Goal: Communication & Community: Share content

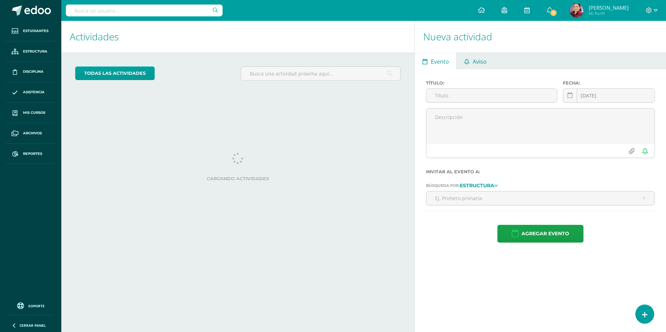
click at [487, 64] on link "Aviso" at bounding box center [475, 61] width 37 height 17
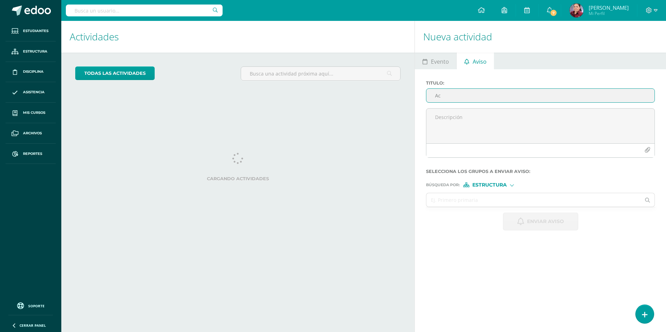
type input "A"
click at [645, 150] on icon "button" at bounding box center [647, 150] width 6 height 6
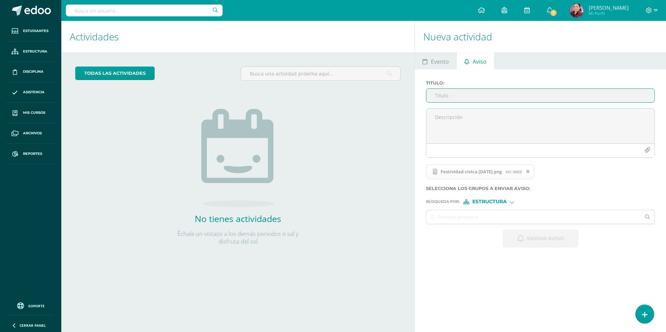
click at [457, 98] on input "Titulo :" at bounding box center [540, 96] width 228 height 14
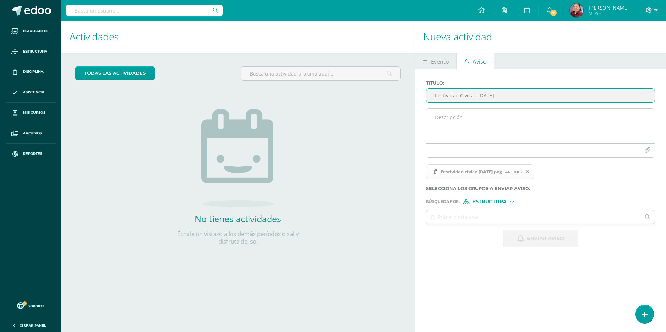
type input "Festividad Cívica - 12 de septiembre"
click at [457, 119] on textarea at bounding box center [540, 126] width 228 height 35
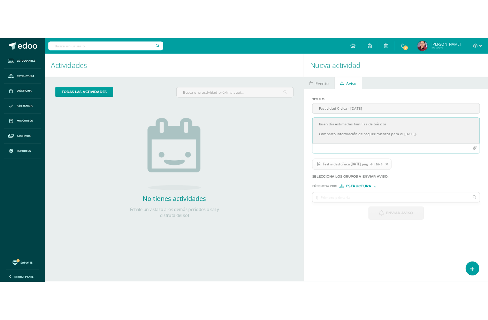
scroll to position [3, 0]
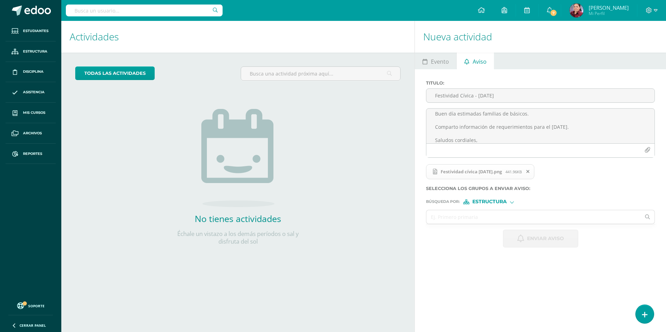
click at [473, 172] on span "Festividad cívica 12 de septiembre.png" at bounding box center [471, 172] width 68 height 6
click at [522, 173] on span "441.96KB" at bounding box center [513, 171] width 16 height 5
click at [472, 173] on span "Festividad cívica 12 de septiembre.png" at bounding box center [471, 172] width 68 height 6
click at [471, 174] on span "Festividad cívica 12 de septiembre.png" at bounding box center [471, 172] width 68 height 6
click at [432, 172] on span at bounding box center [434, 172] width 6 height 6
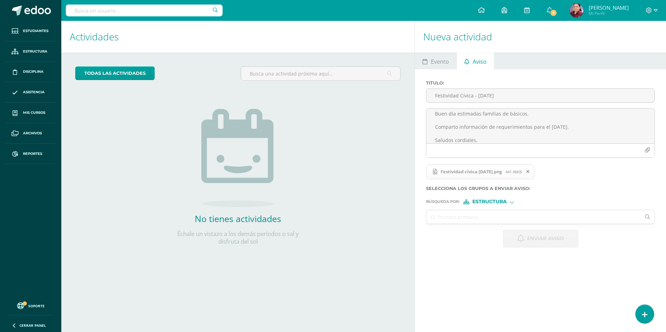
click at [437, 171] on circle at bounding box center [434, 172] width 6 height 6
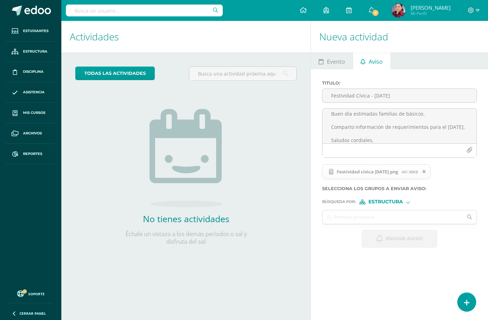
click at [341, 265] on div "Nueva actividad Evento Aviso Título: Fecha: 2025-09-12 September, 2025 Mo Tu We…" at bounding box center [400, 170] width 180 height 299
click at [425, 173] on icon at bounding box center [423, 171] width 3 height 5
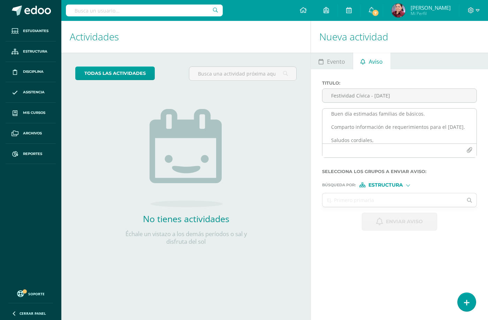
click at [374, 134] on textarea "Buen día estimadas familias de básicos. Comparto información de requerimientos …" at bounding box center [399, 126] width 154 height 35
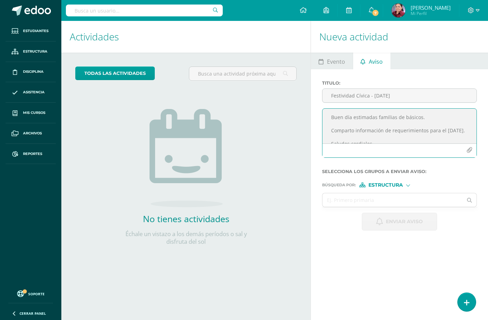
scroll to position [15, 0]
click at [389, 115] on textarea "Buen día estimadas familias de básicos. Comparto información de requerimientos …" at bounding box center [399, 126] width 154 height 35
click at [466, 151] on icon "button" at bounding box center [469, 150] width 6 height 6
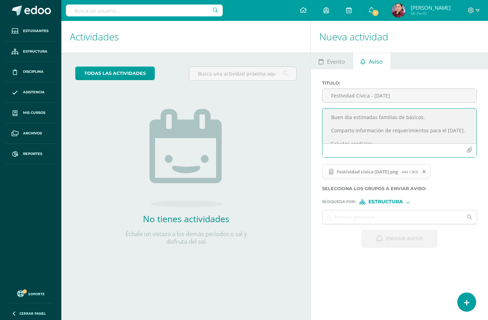
click at [402, 127] on textarea "Buen día estimadas familias de básicos. Comparto información de requerimientos …" at bounding box center [399, 126] width 154 height 35
drag, startPoint x: 423, startPoint y: 116, endPoint x: 395, endPoint y: 117, distance: 28.6
click at [395, 117] on textarea "Buen día estimadas familias de básicos. Comparto información de requerimientos …" at bounding box center [399, 126] width 154 height 35
click at [406, 126] on textarea "Buen día estimadas familias. Comparto información de requerimientos para el vie…" at bounding box center [399, 126] width 154 height 35
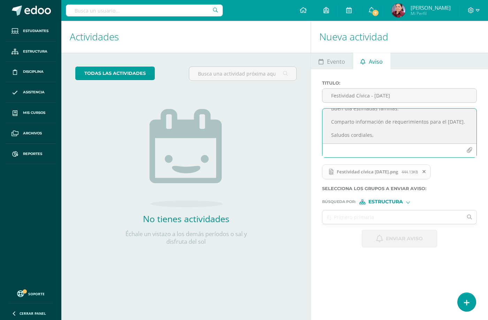
click at [419, 131] on textarea "Buen día estimadas familias. Comparto información de requerimientos para el vie…" at bounding box center [399, 126] width 154 height 35
type textarea "Buen día estimadas familias. Comparto información de requerimientos para el vie…"
click at [357, 212] on input "text" at bounding box center [392, 217] width 140 height 14
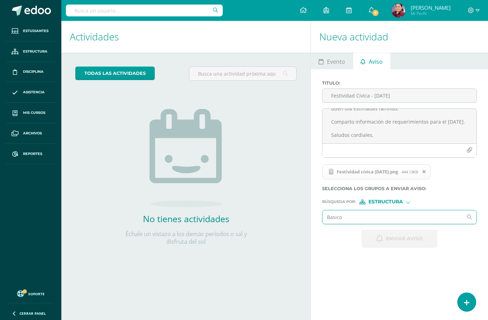
type input "Basicos"
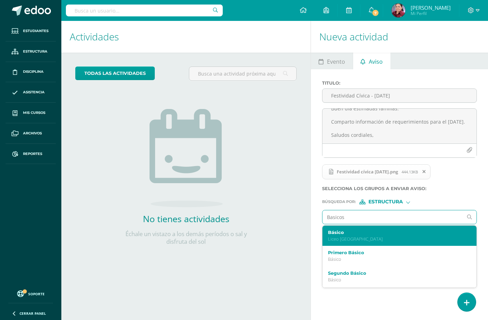
click at [334, 240] on p "Liceo Guatemala" at bounding box center [396, 239] width 137 height 6
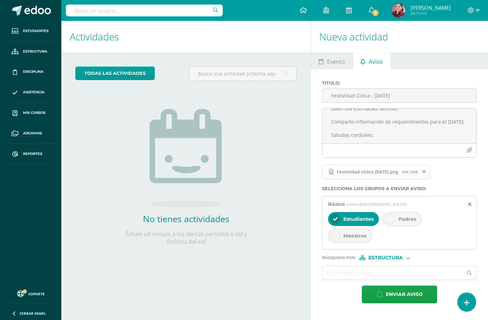
click at [408, 216] on span "Padres" at bounding box center [407, 219] width 18 height 6
click at [360, 237] on span "Maestros" at bounding box center [354, 236] width 23 height 6
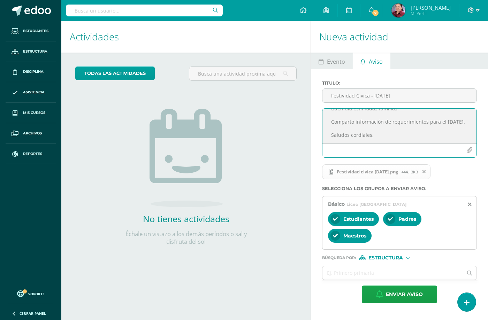
drag, startPoint x: 380, startPoint y: 132, endPoint x: 351, endPoint y: 134, distance: 29.0
click at [351, 134] on textarea "Buen día estimadas familias. Comparto información de requerimientos para el vie…" at bounding box center [399, 126] width 154 height 35
type textarea "Buen día estimadas familias. Comparto información de requerimientos para el vie…"
click at [396, 297] on span "Enviar aviso" at bounding box center [404, 294] width 37 height 17
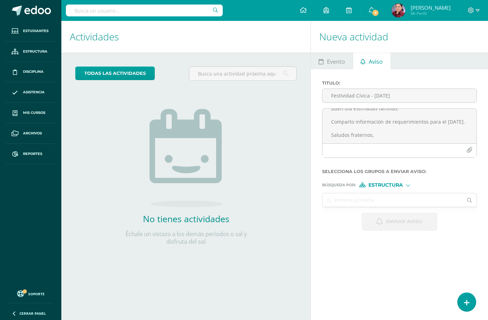
scroll to position [0, 0]
click at [100, 13] on input "text" at bounding box center [144, 11] width 157 height 12
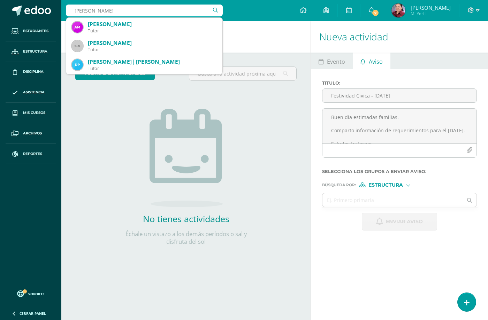
type input "Daniela María"
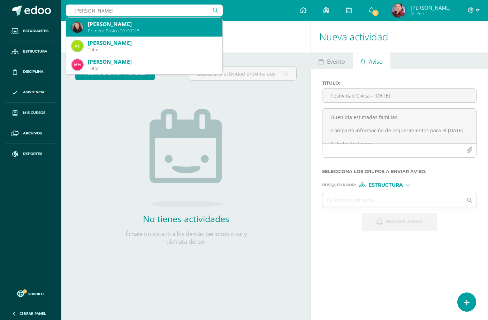
click at [157, 26] on div "Daniela María López Ovalle" at bounding box center [152, 24] width 129 height 7
